Goal: Book appointment/travel/reservation

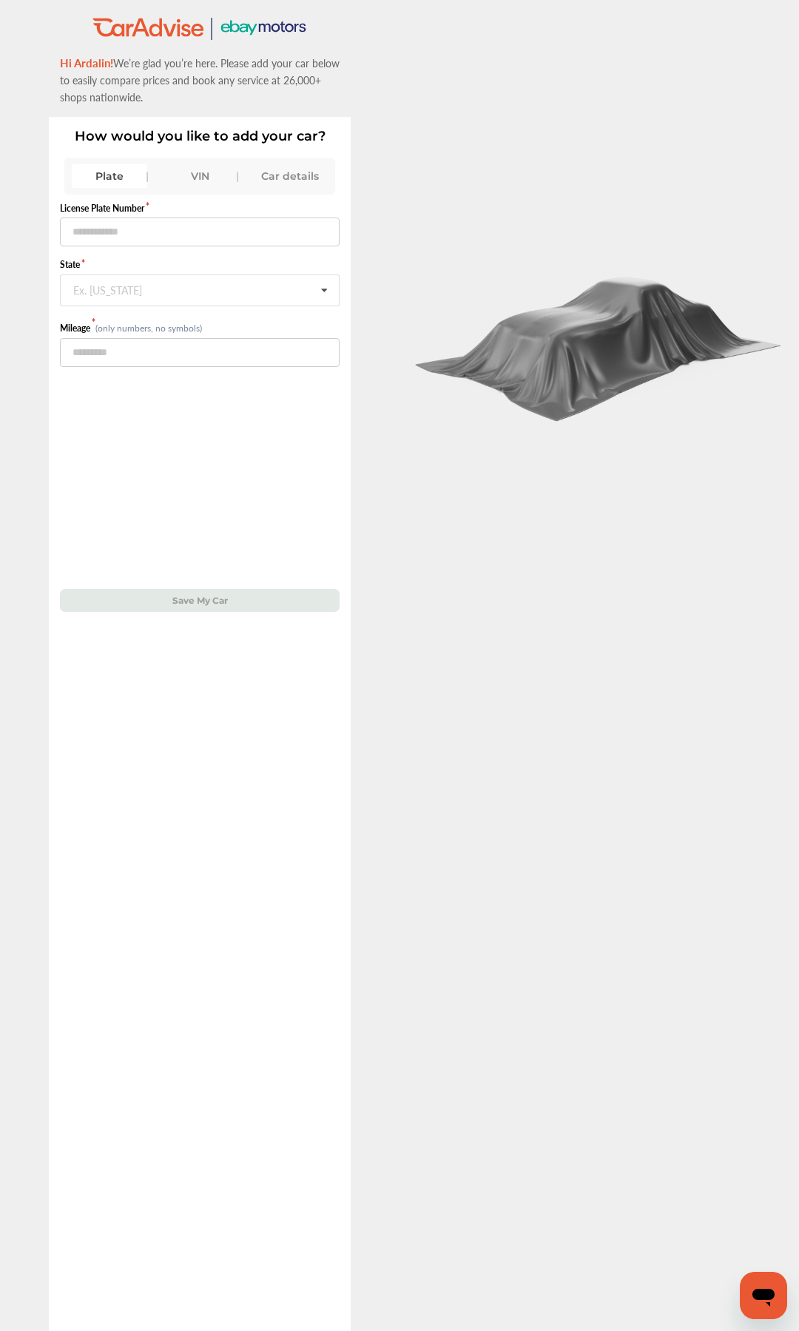
click at [203, 169] on div "VIN" at bounding box center [199, 176] width 75 height 24
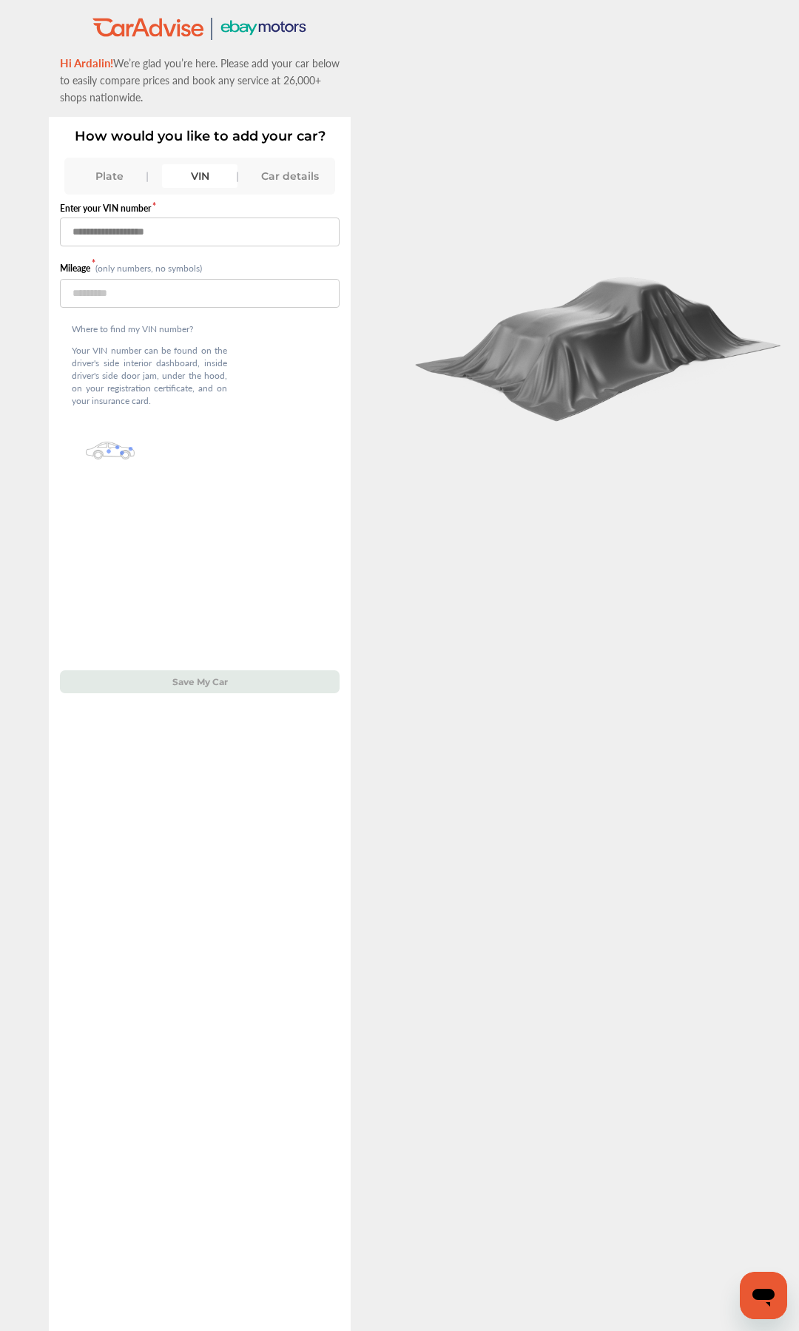
click at [180, 235] on input "text" at bounding box center [200, 231] width 280 height 29
type input "**********"
click at [143, 297] on input "number" at bounding box center [200, 293] width 280 height 29
type input "*****"
click at [197, 627] on button "Save My Car" at bounding box center [200, 681] width 280 height 23
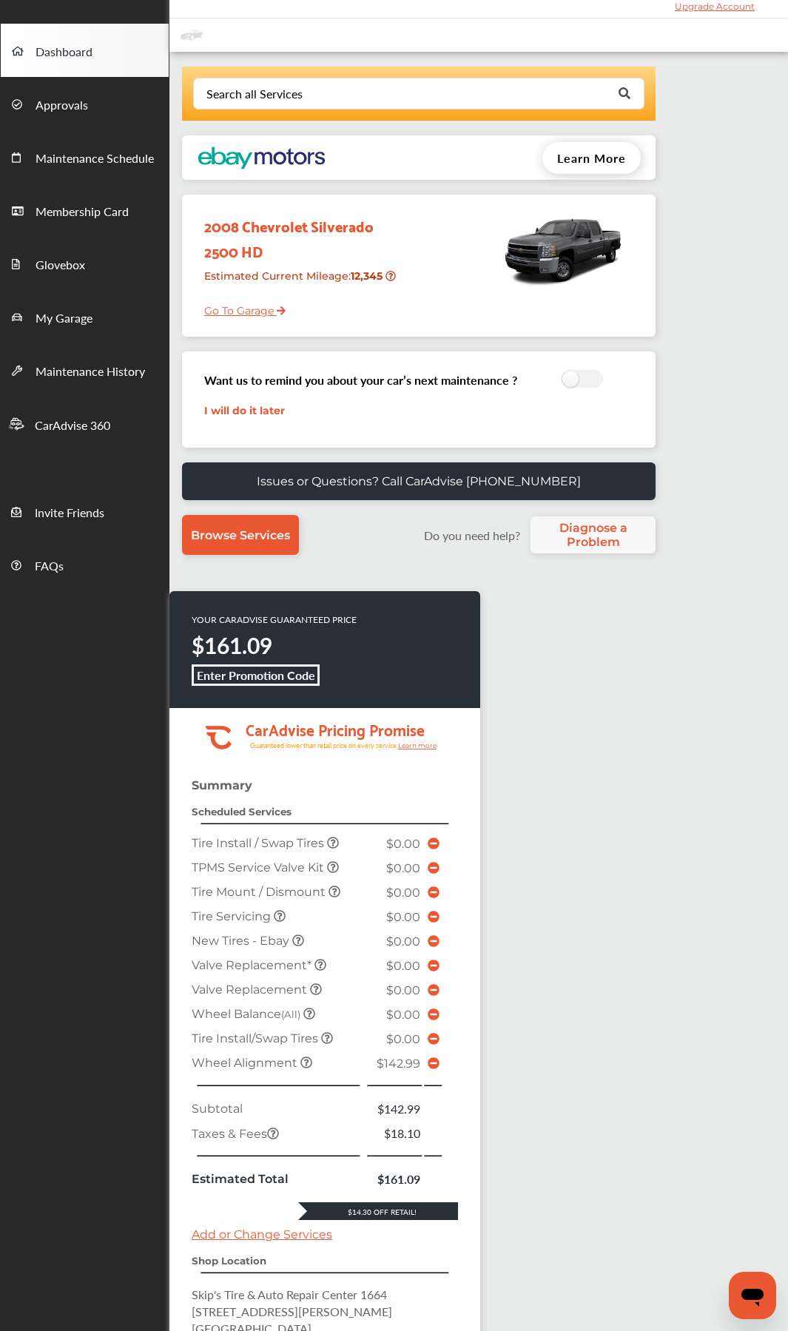
scroll to position [74, 0]
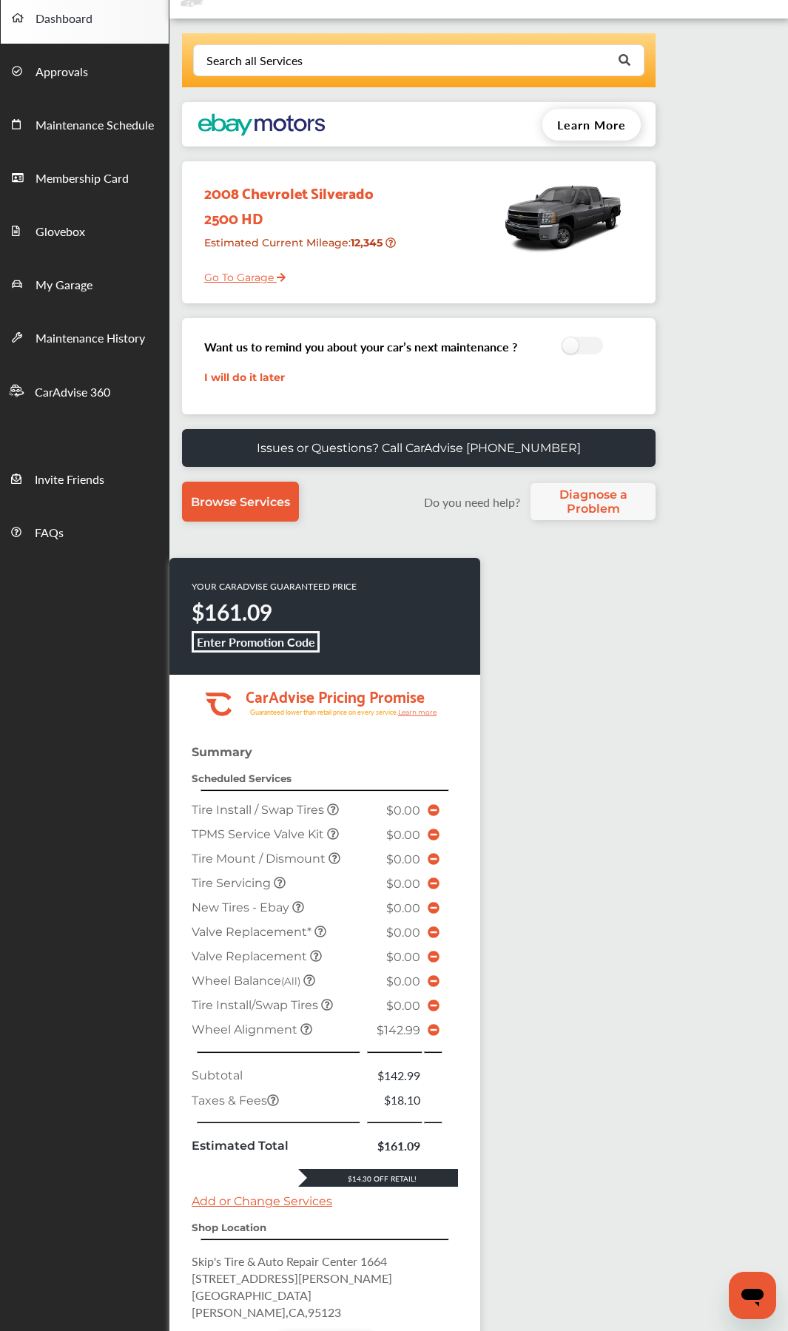
click at [436, 627] on icon at bounding box center [434, 1030] width 12 height 12
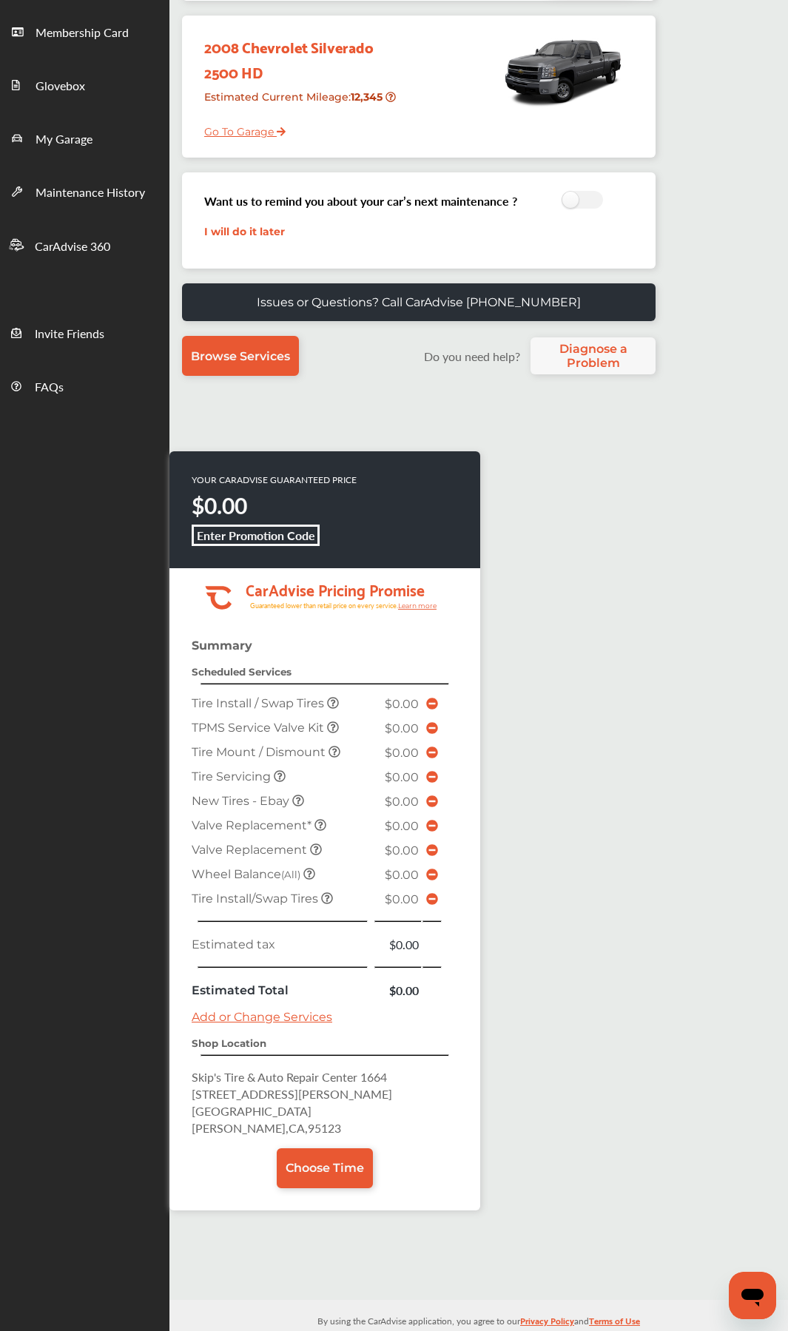
scroll to position [222, 0]
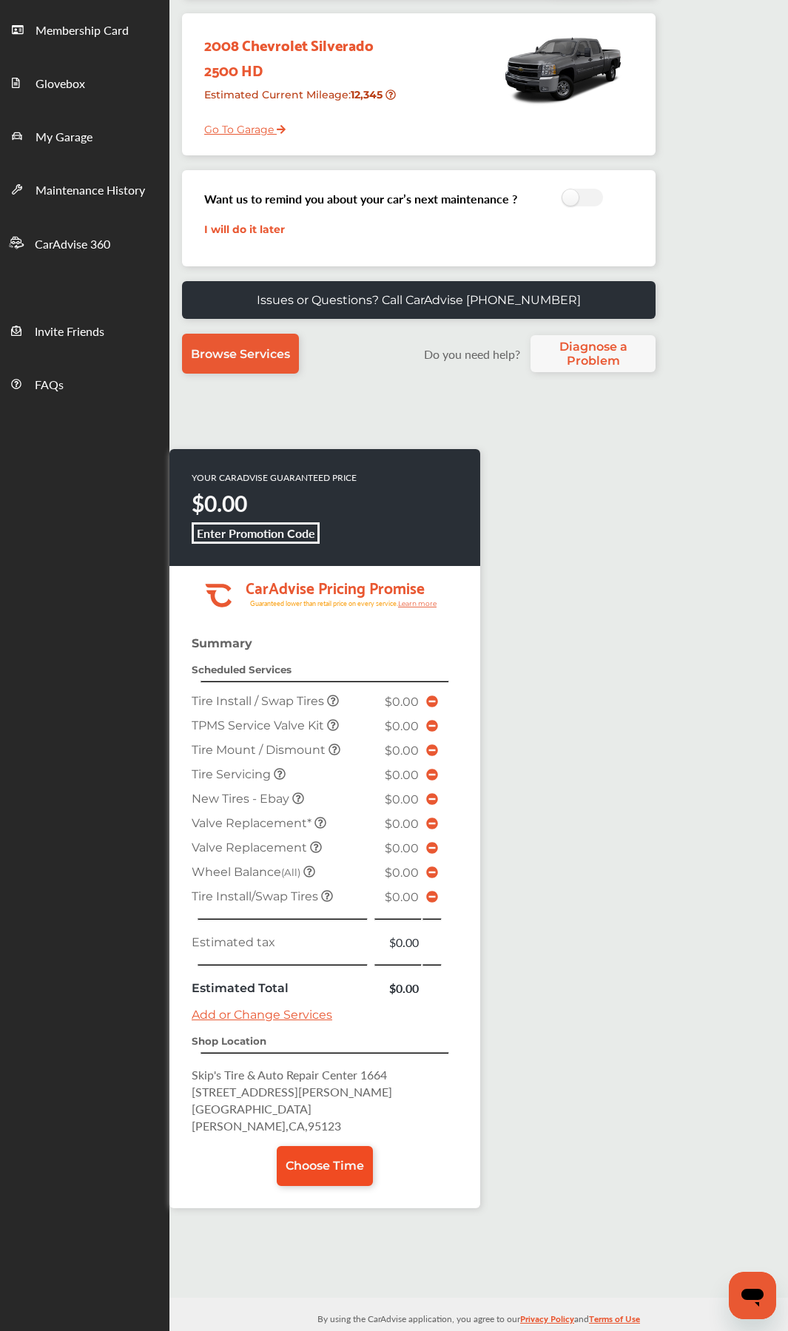
click at [342, 627] on link "Choose Time" at bounding box center [325, 1166] width 96 height 40
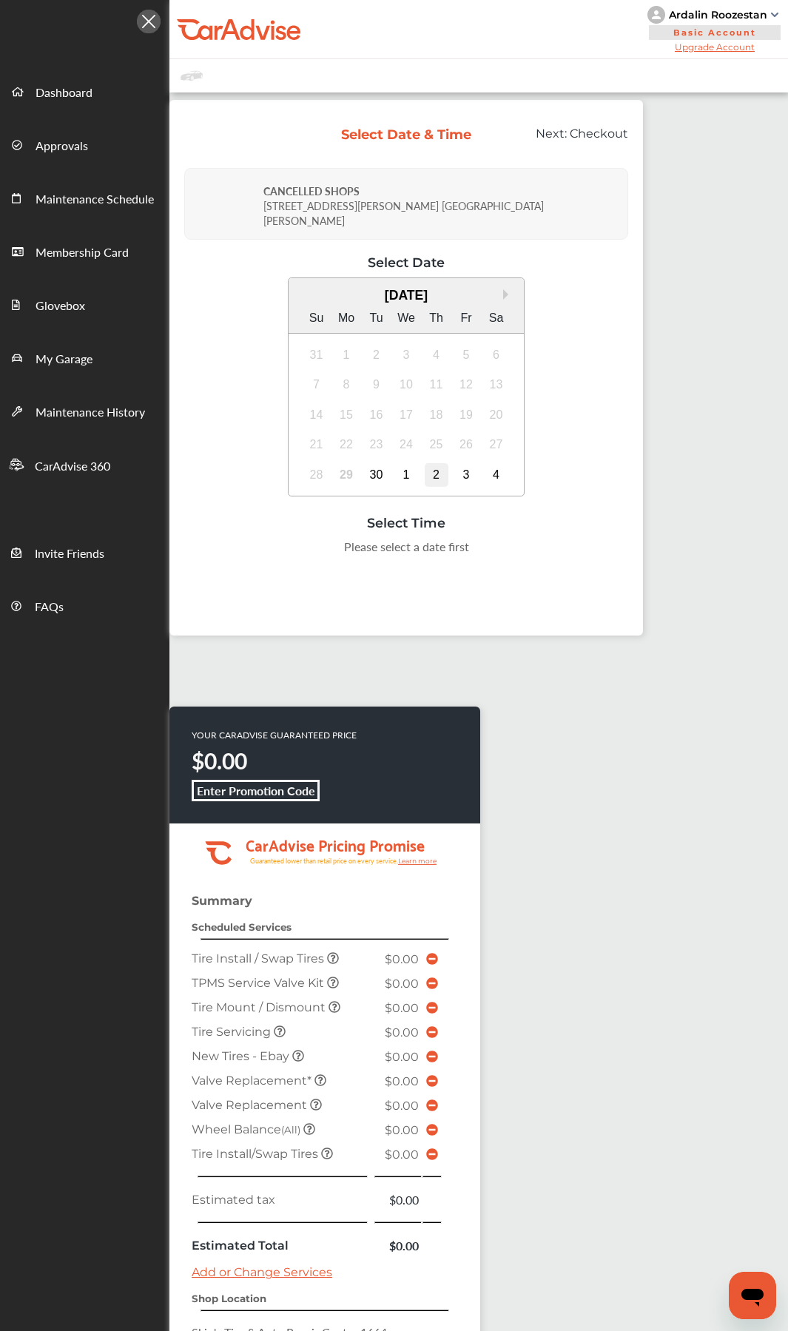
click at [439, 463] on div "2" at bounding box center [437, 475] width 24 height 24
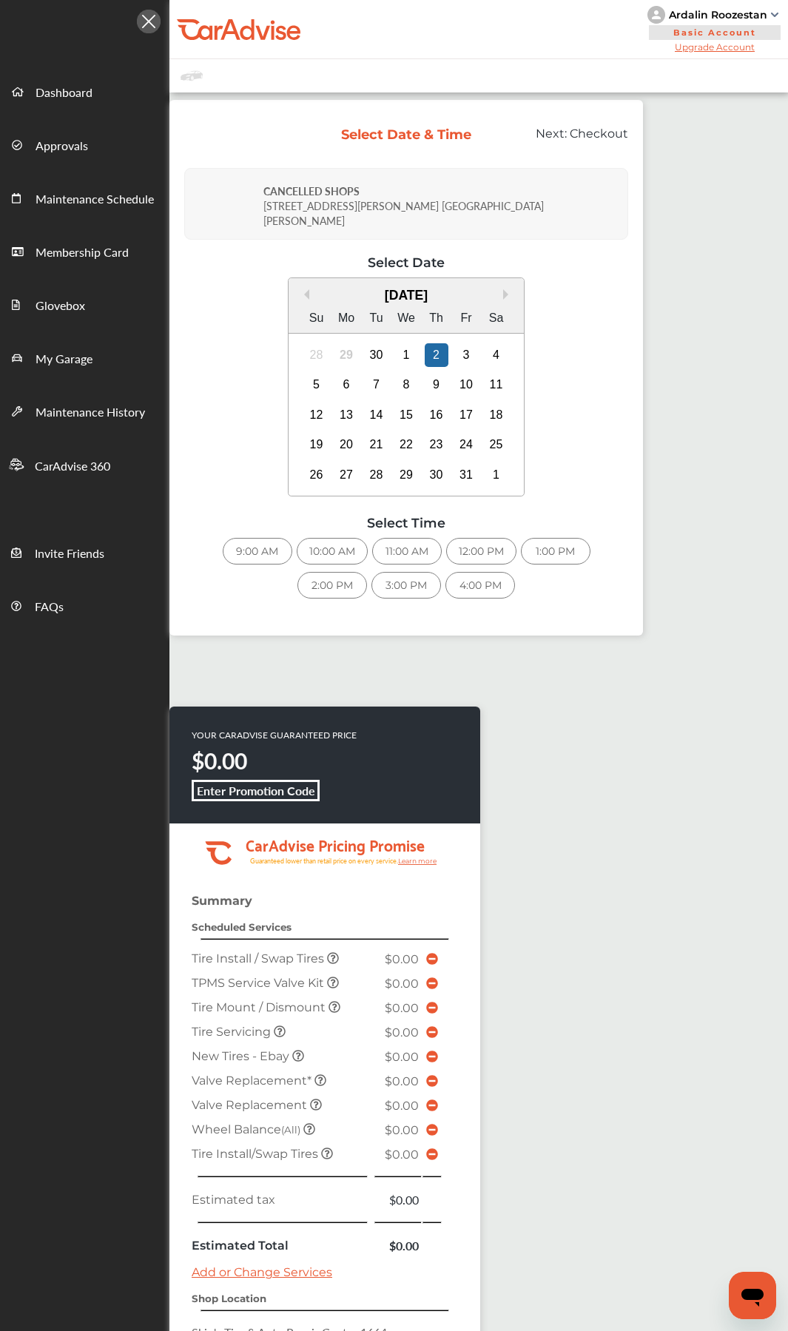
click at [456, 572] on div "4:00 PM" at bounding box center [480, 585] width 70 height 27
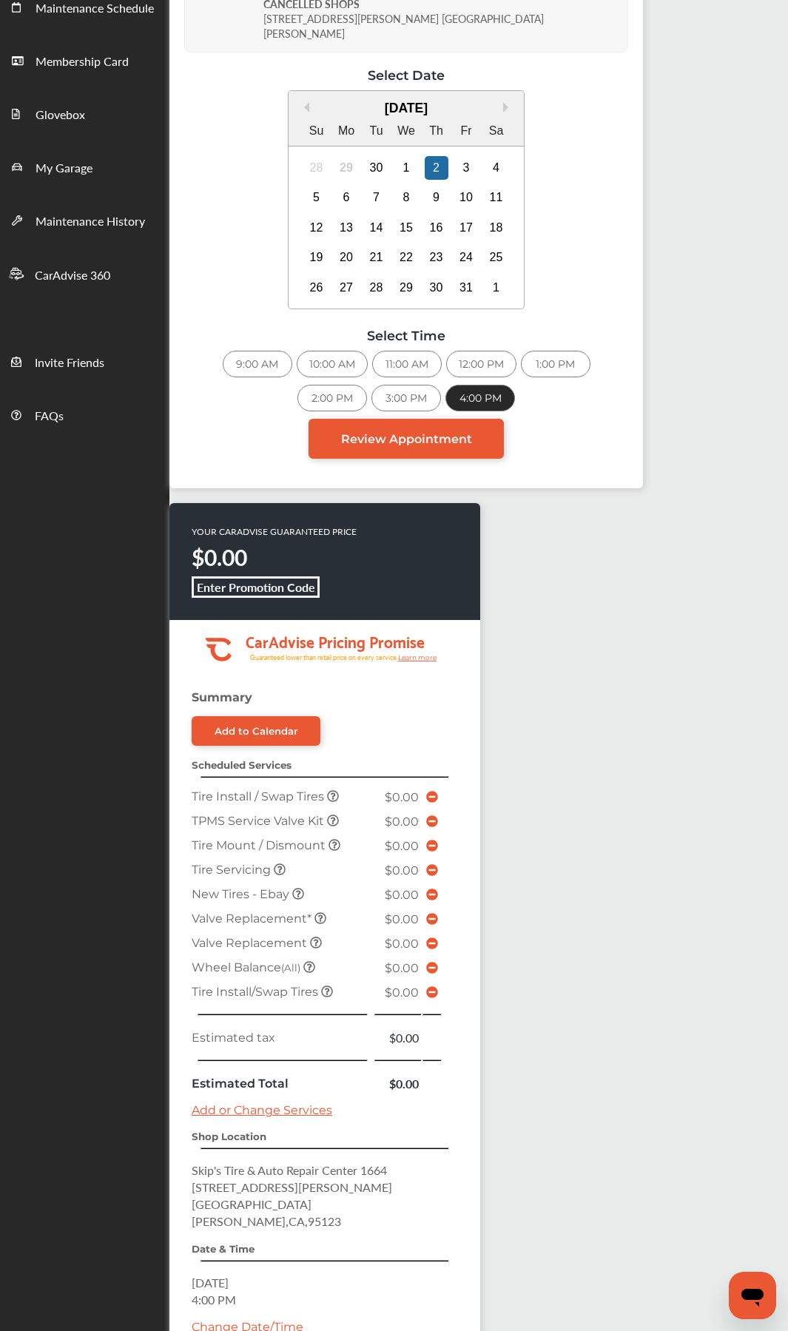
scroll to position [311, 0]
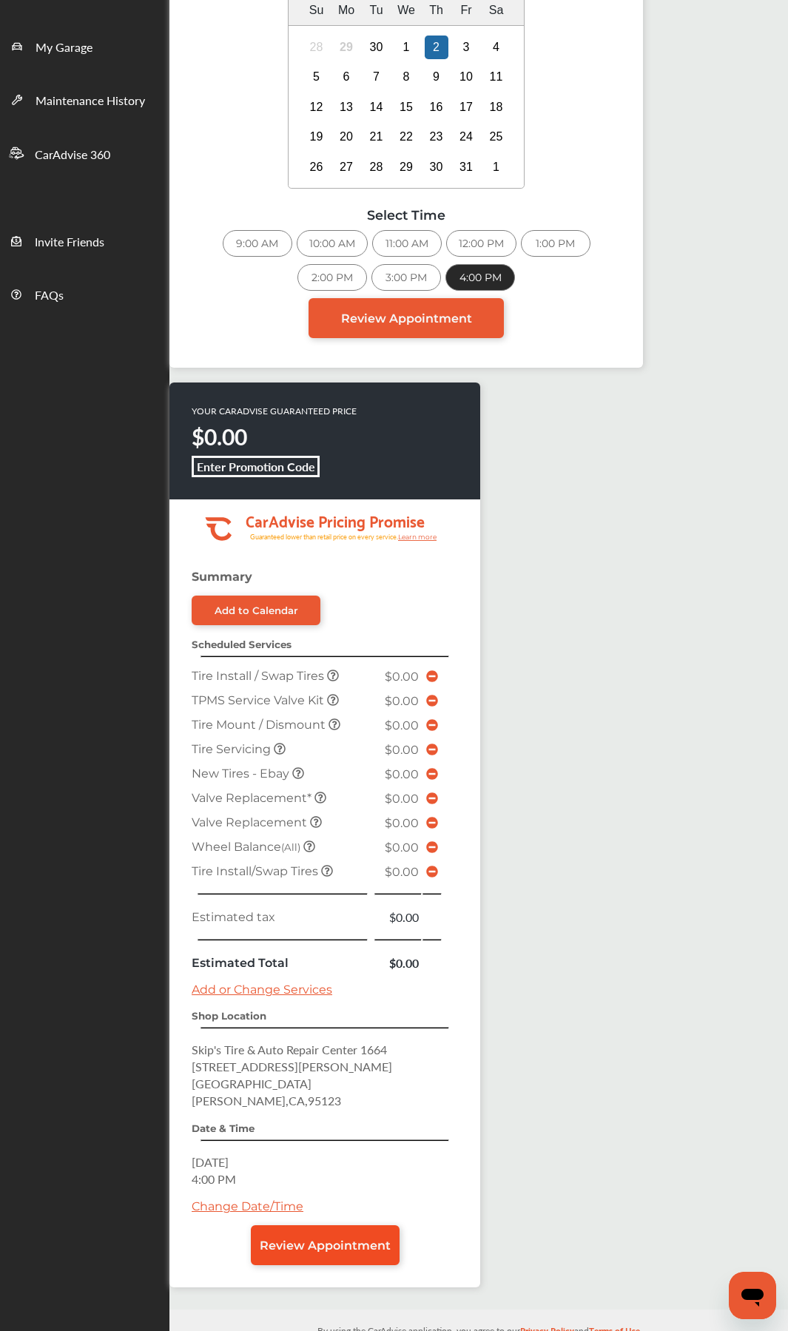
click at [364, 627] on span "Review Appointment" at bounding box center [325, 1245] width 131 height 14
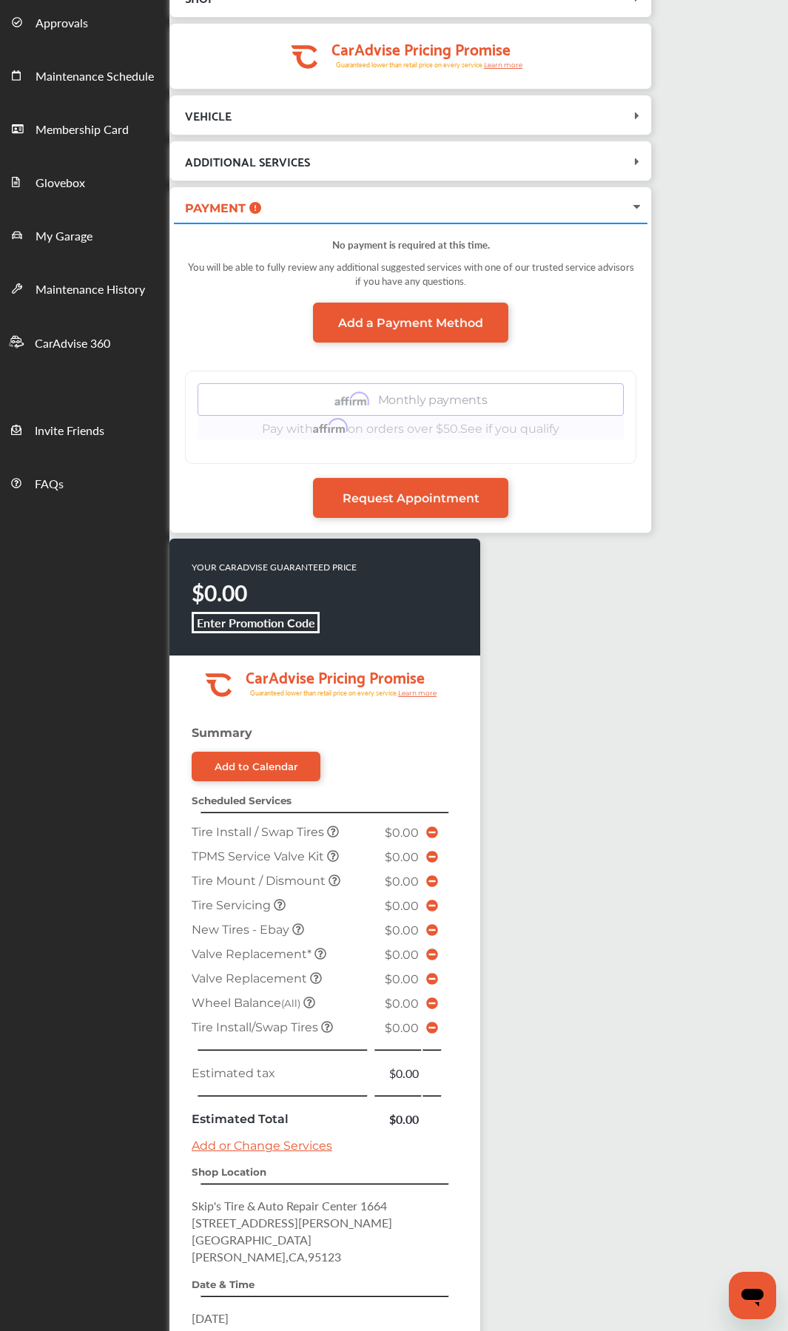
scroll to position [294, 0]
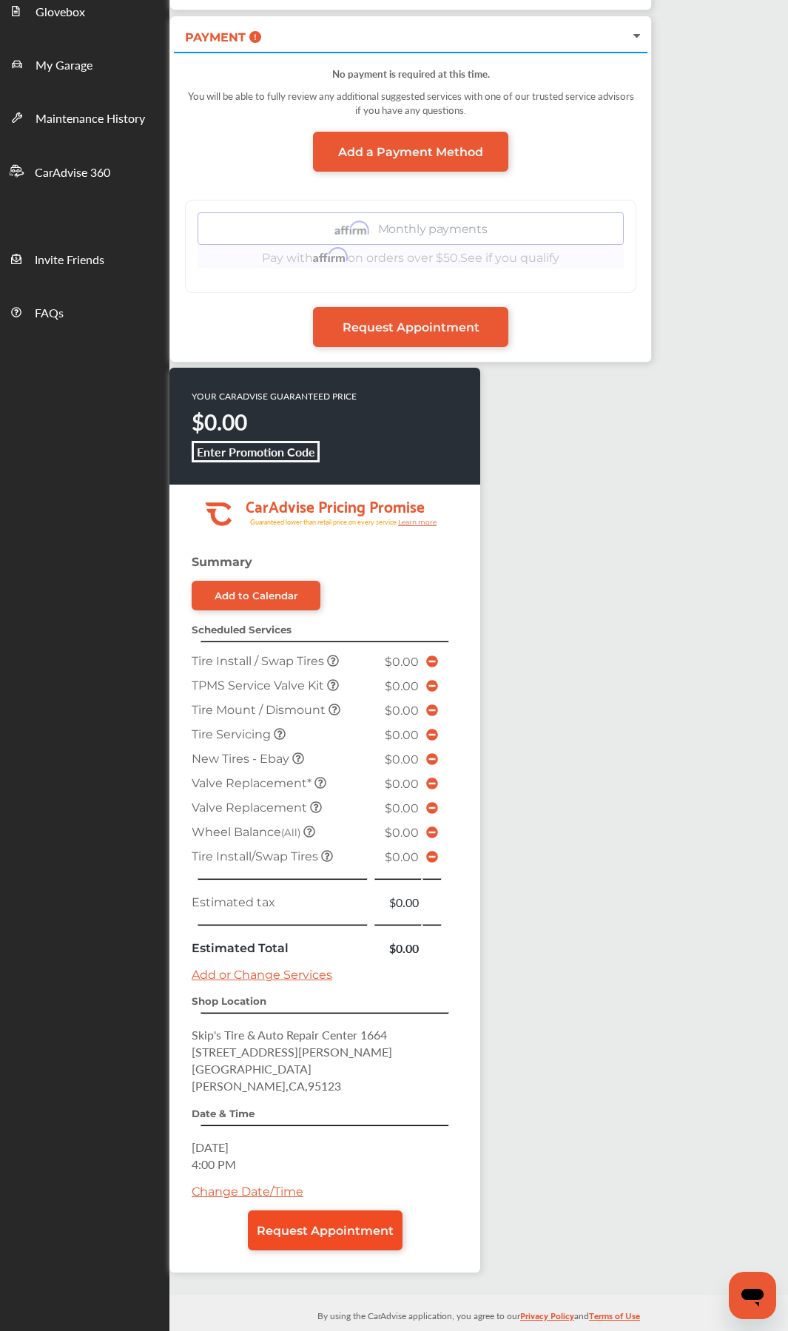
click at [335, 627] on span "Request Appointment" at bounding box center [325, 1231] width 137 height 14
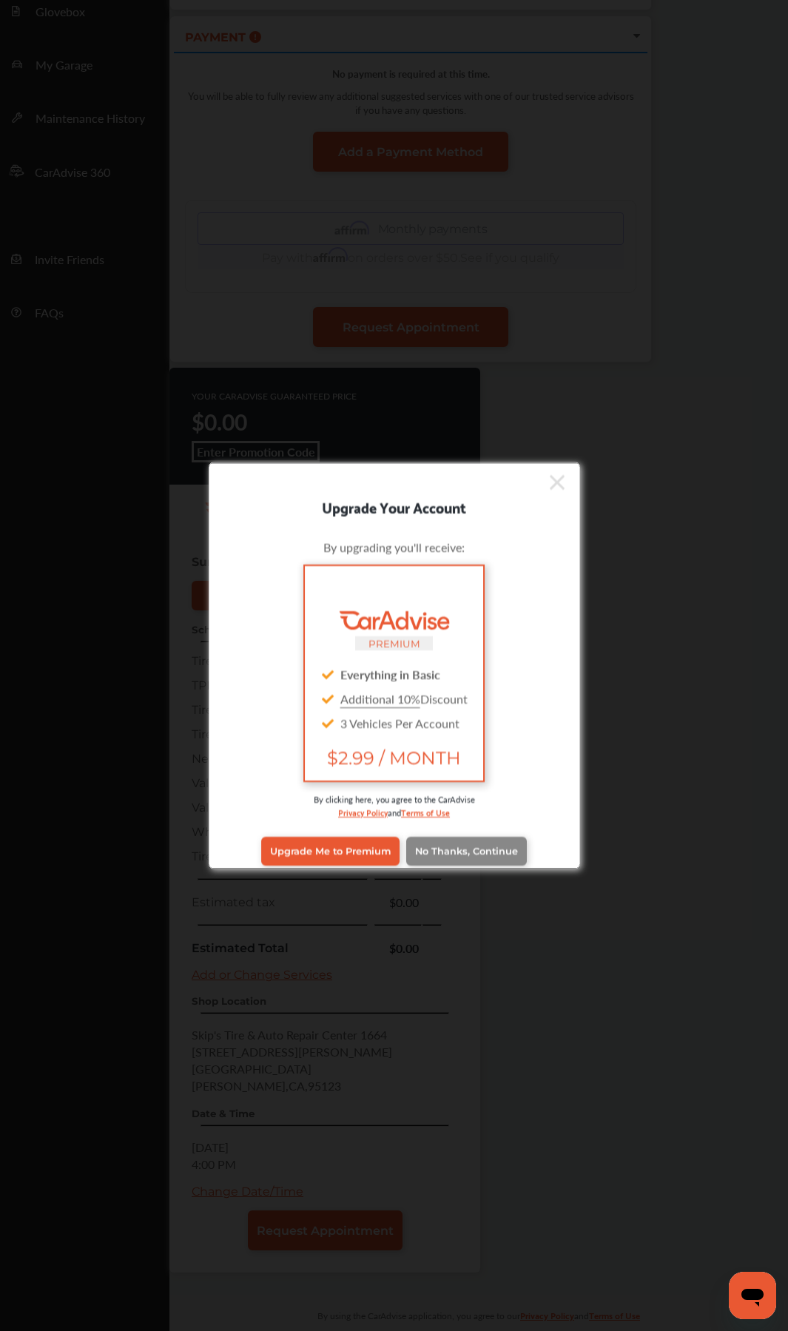
click at [476, 627] on span "No Thanks, Continue" at bounding box center [466, 851] width 103 height 11
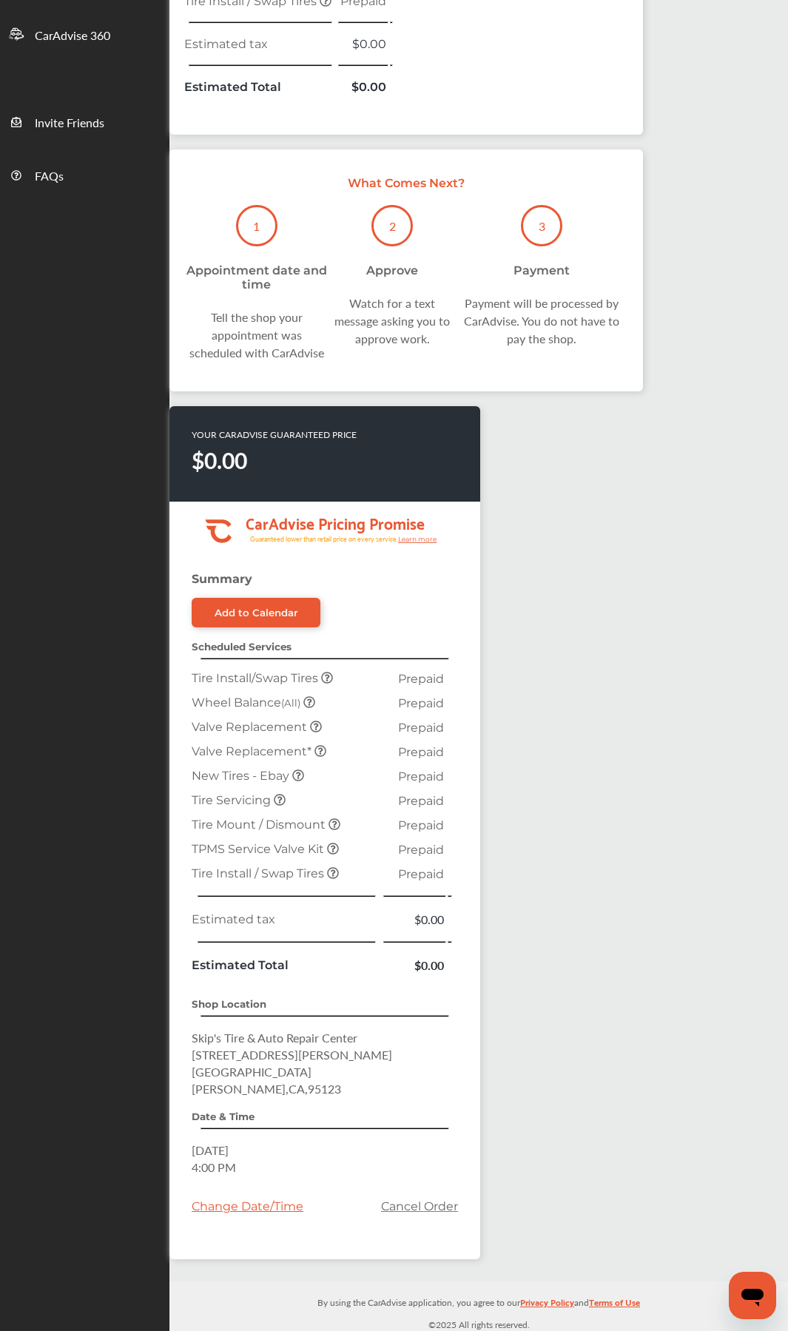
scroll to position [431, 0]
